Goal: Transaction & Acquisition: Purchase product/service

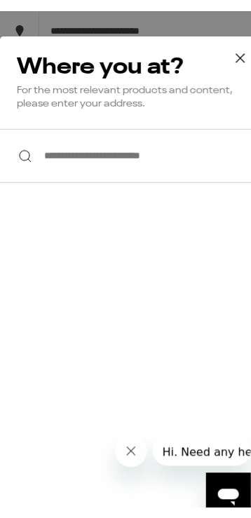
click at [230, 49] on icon at bounding box center [240, 46] width 21 height 21
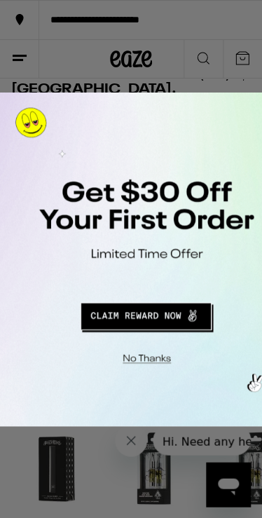
click at [142, 359] on button "Close Modal" at bounding box center [144, 356] width 285 height 22
